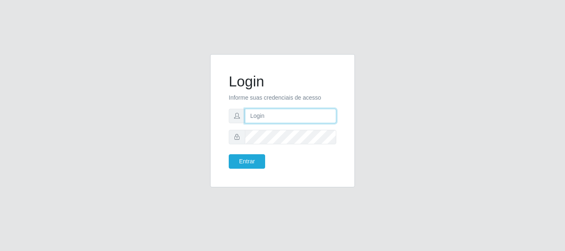
click at [271, 114] on input "text" at bounding box center [290, 116] width 91 height 14
type input "[PERSON_NAME]"
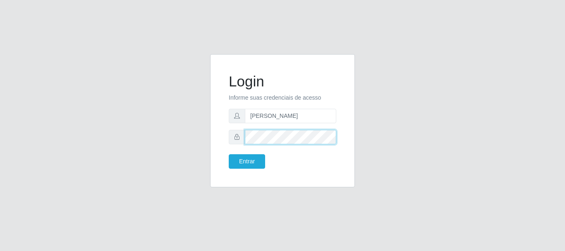
click at [229, 154] on button "Entrar" at bounding box center [247, 161] width 36 height 14
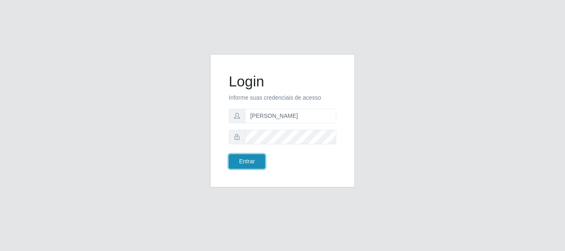
click at [253, 168] on button "Entrar" at bounding box center [247, 161] width 36 height 14
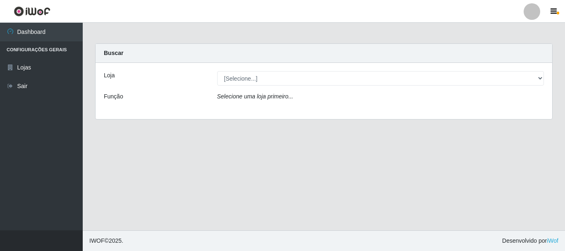
click at [286, 100] on icon "Selecione uma loja primeiro..." at bounding box center [255, 96] width 76 height 7
click at [303, 99] on div "Selecione uma loja primeiro..." at bounding box center [380, 98] width 339 height 12
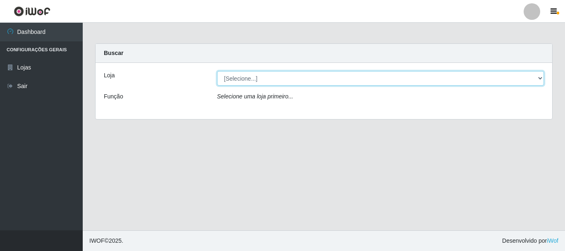
click at [301, 81] on select "[Selecione...] Bemais Supermercados - [GEOGRAPHIC_DATA]" at bounding box center [380, 78] width 327 height 14
select select "249"
click at [217, 71] on select "[Selecione...] Bemais Supermercados - [GEOGRAPHIC_DATA]" at bounding box center [380, 78] width 327 height 14
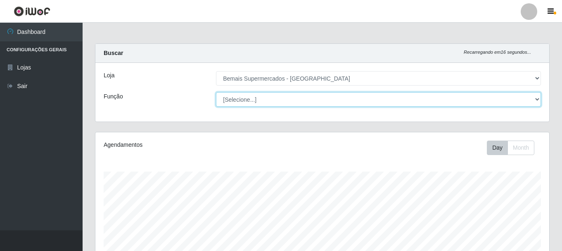
click at [307, 95] on select "[Selecione...] ASG ASG + ASG ++ Auxiliar de Depósito Auxiliar de Depósito + Aux…" at bounding box center [378, 99] width 325 height 14
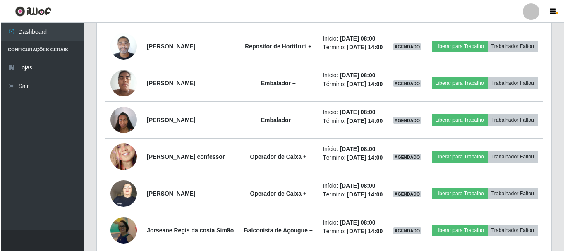
scroll to position [523, 0]
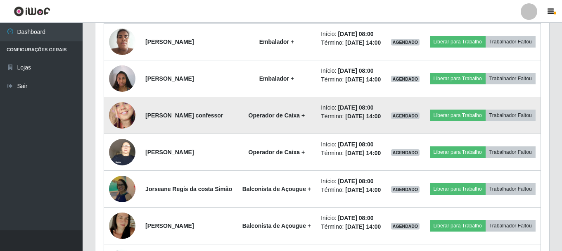
click at [116, 144] on img at bounding box center [122, 115] width 26 height 57
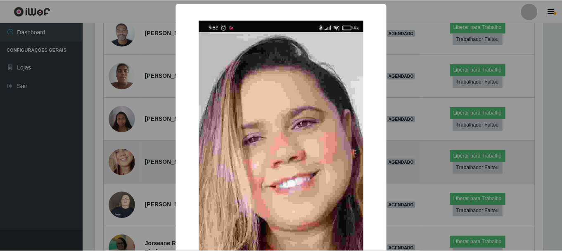
scroll to position [172, 450]
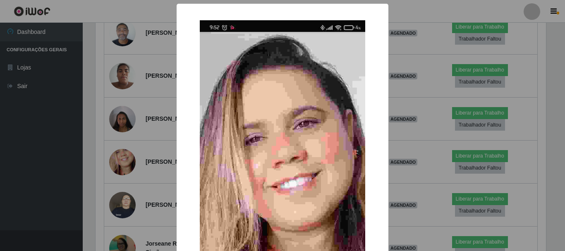
click at [105, 160] on div "× OK Cancel" at bounding box center [282, 125] width 565 height 251
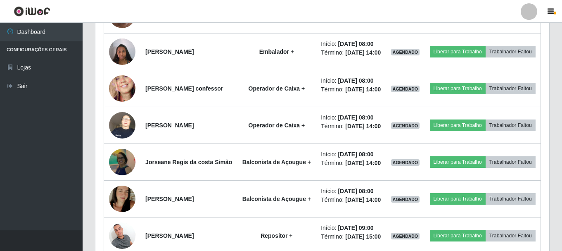
scroll to position [564, 0]
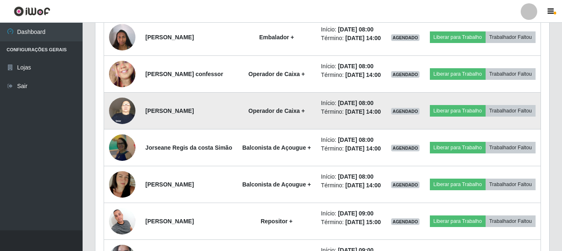
click at [119, 128] on img at bounding box center [122, 110] width 26 height 35
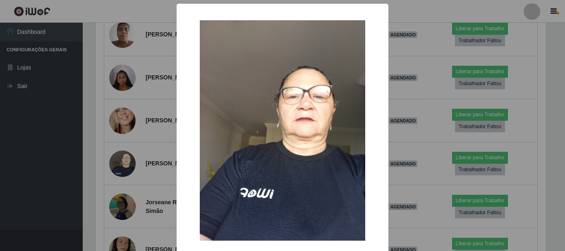
click at [101, 163] on div "× OK Cancel" at bounding box center [282, 125] width 565 height 251
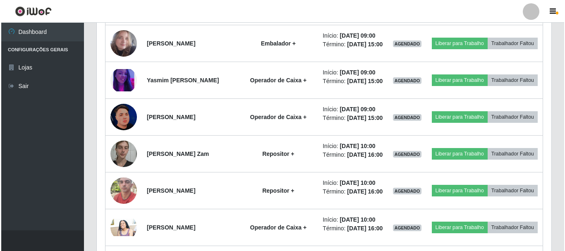
scroll to position [895, 0]
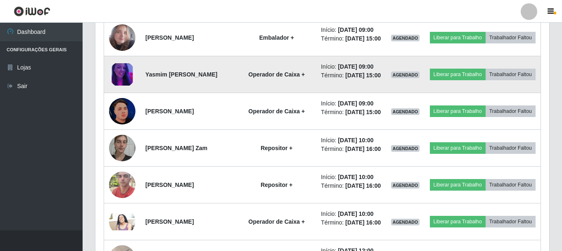
click at [112, 86] on img at bounding box center [122, 74] width 26 height 23
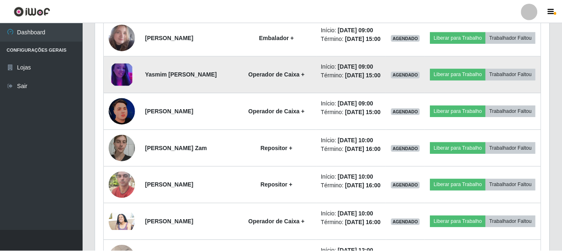
scroll to position [172, 450]
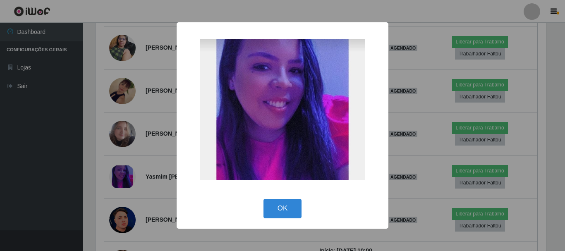
click at [68, 173] on div "× OK Cancel" at bounding box center [282, 125] width 565 height 251
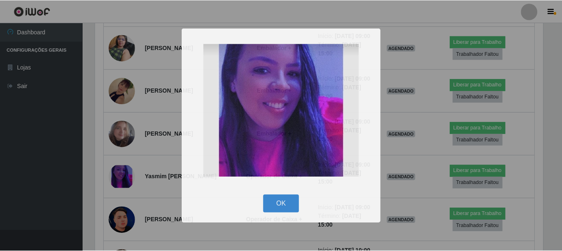
scroll to position [0, 0]
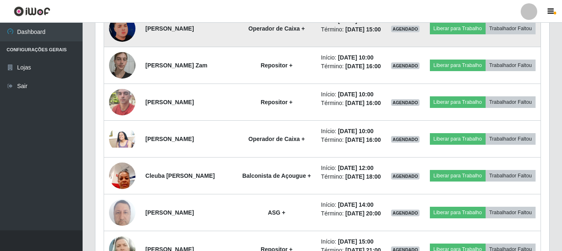
click at [124, 42] on img at bounding box center [122, 28] width 26 height 26
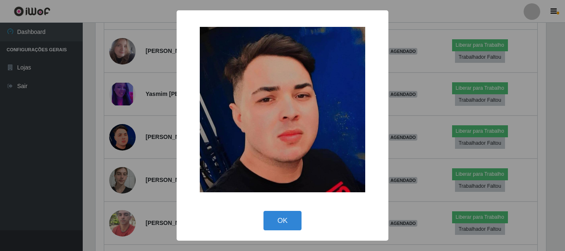
click at [94, 150] on div "× OK Cancel" at bounding box center [282, 125] width 565 height 251
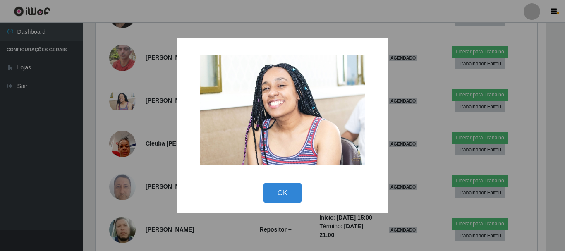
click at [113, 108] on div "× OK Cancel" at bounding box center [282, 125] width 565 height 251
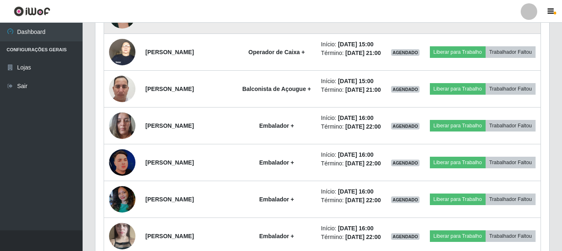
click at [118, 33] on img at bounding box center [122, 15] width 26 height 35
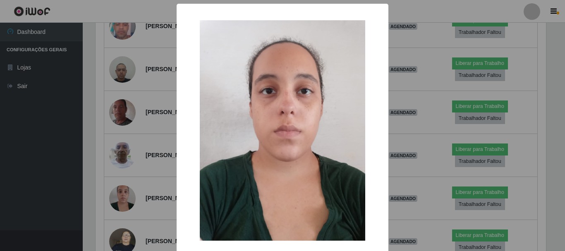
click at [116, 188] on div "× OK Cancel" at bounding box center [282, 125] width 565 height 251
